Goal: Navigation & Orientation: Find specific page/section

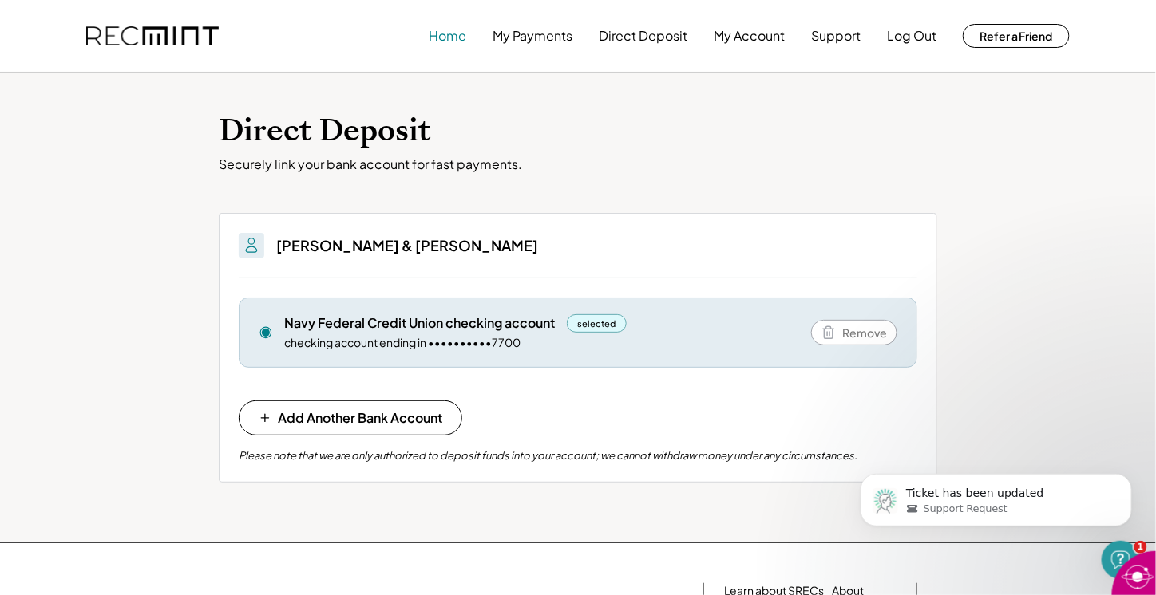
click at [457, 39] on button "Home" at bounding box center [448, 36] width 38 height 32
